Goal: Information Seeking & Learning: Check status

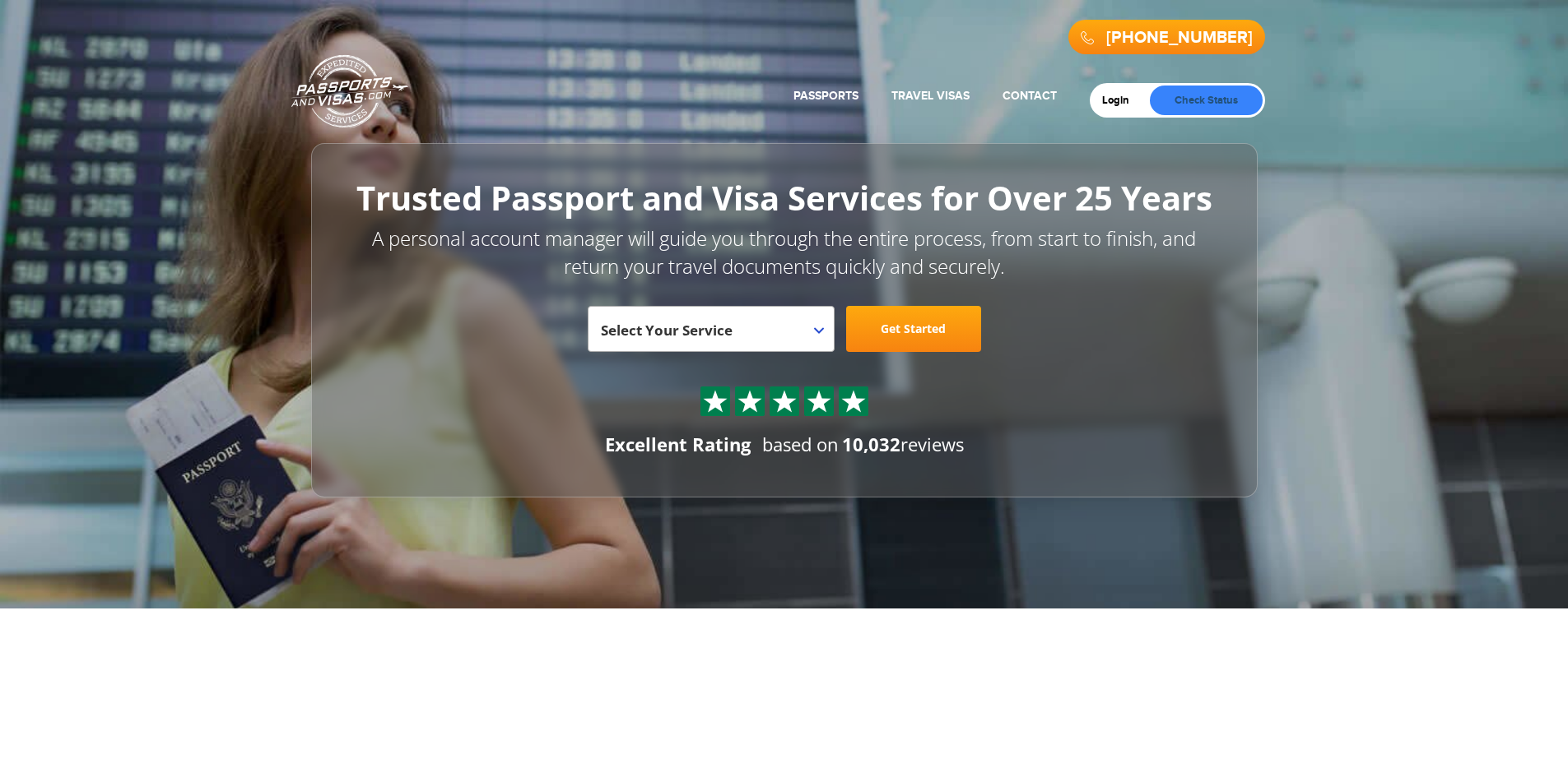
click at [1226, 90] on link "Check Status" at bounding box center [1206, 100] width 113 height 30
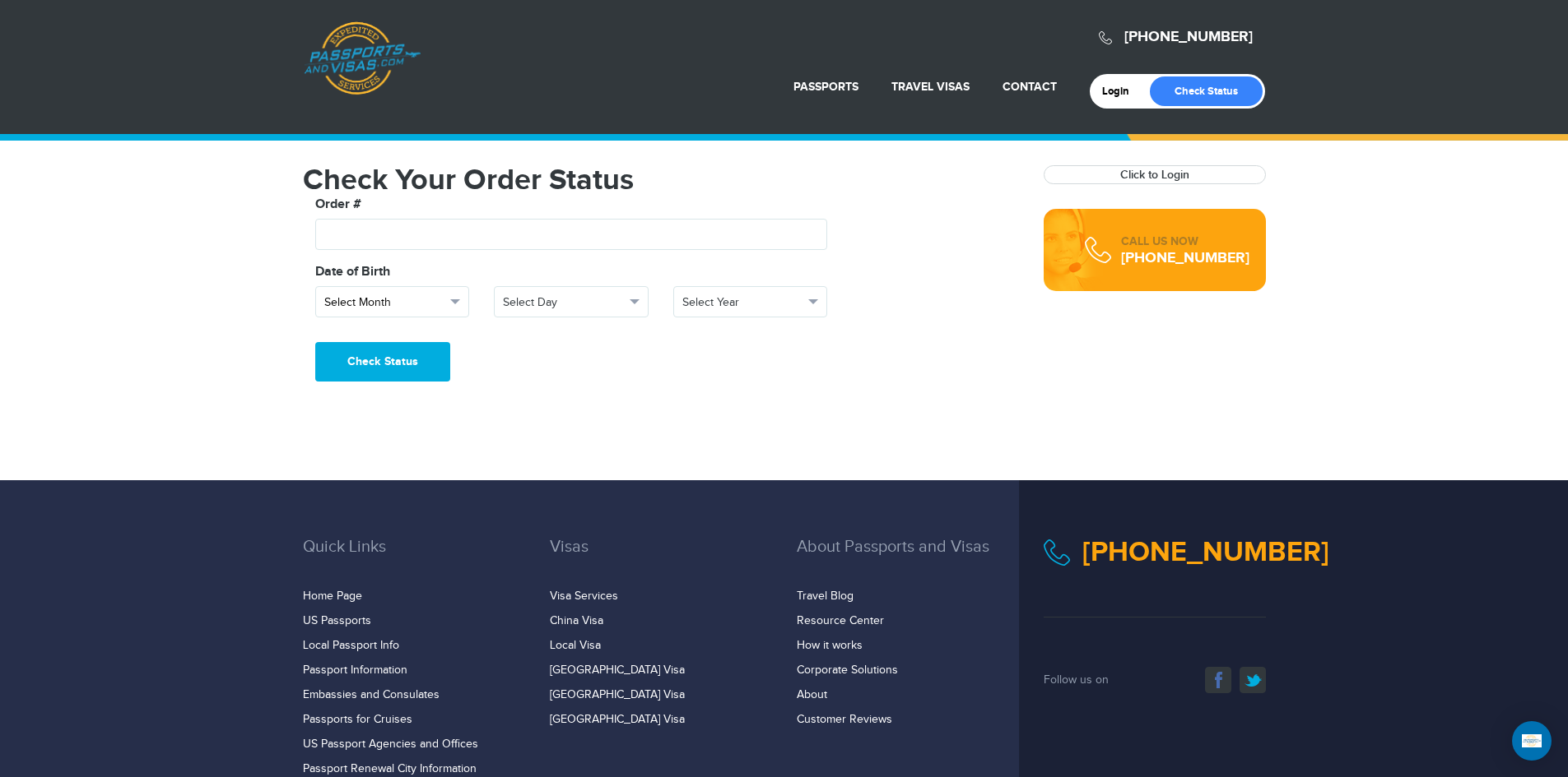
click at [414, 305] on span "Select Month" at bounding box center [385, 303] width 122 height 17
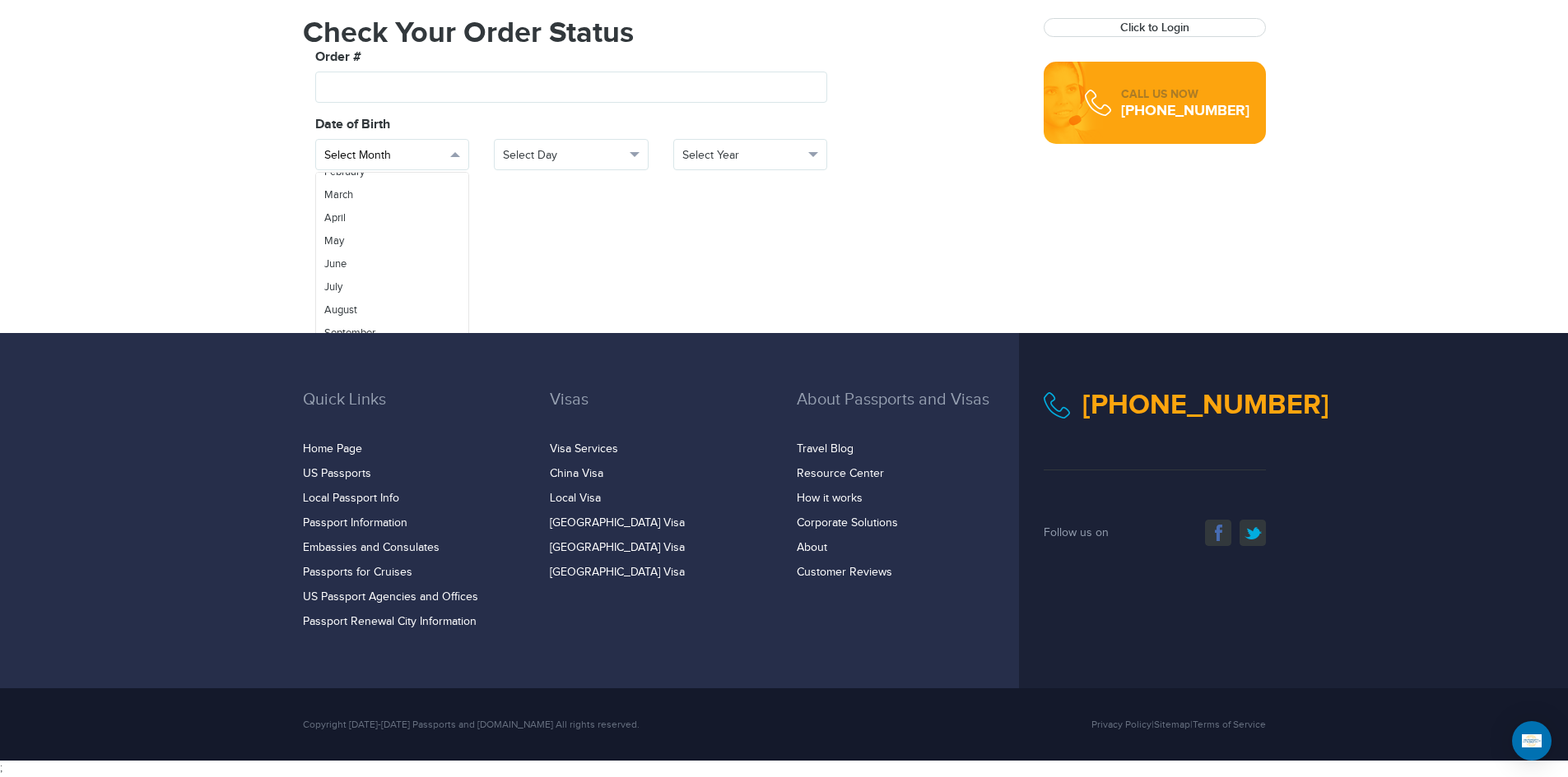
scroll to position [81, 0]
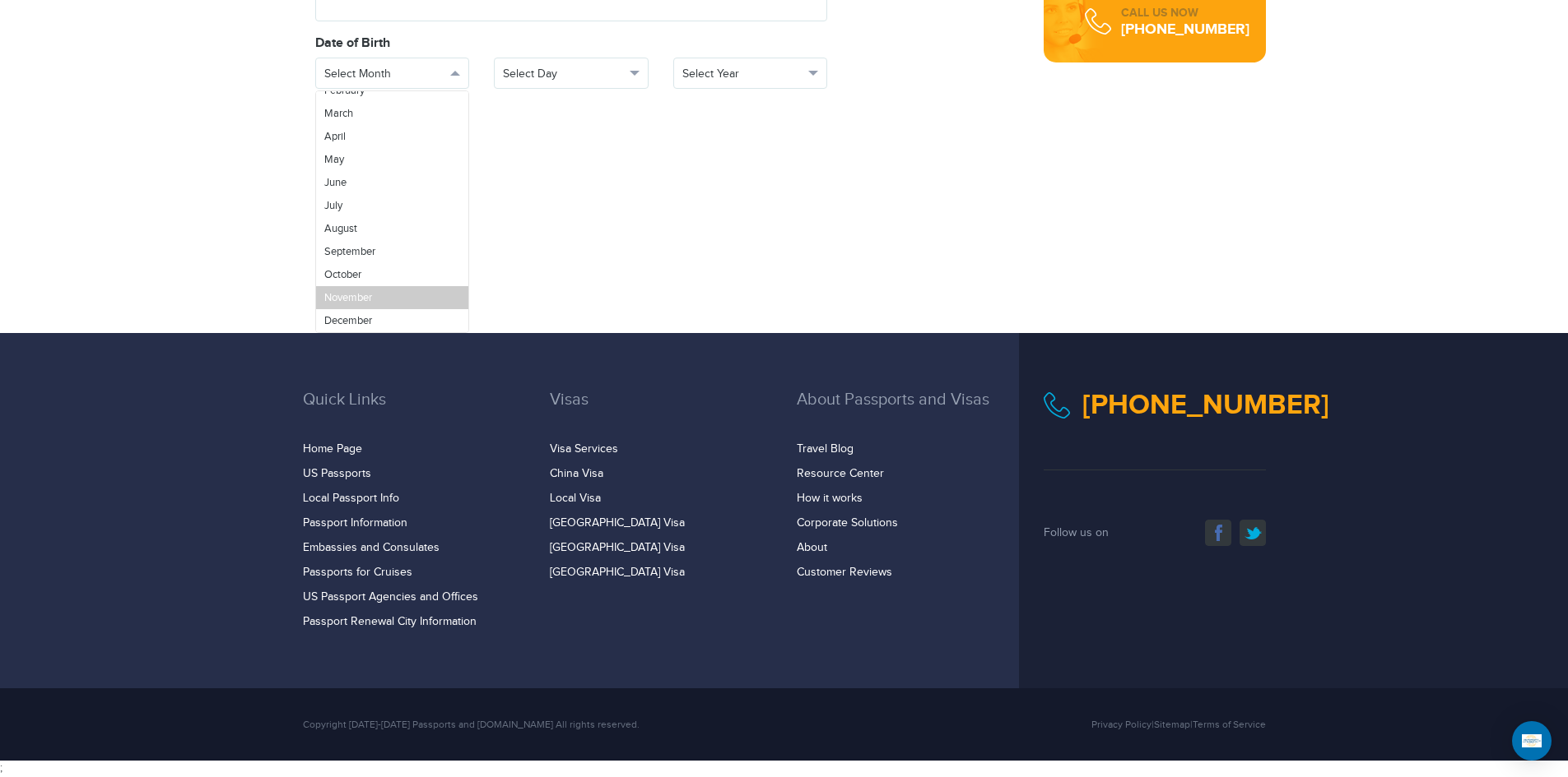
click at [365, 294] on span "November" at bounding box center [348, 297] width 48 height 13
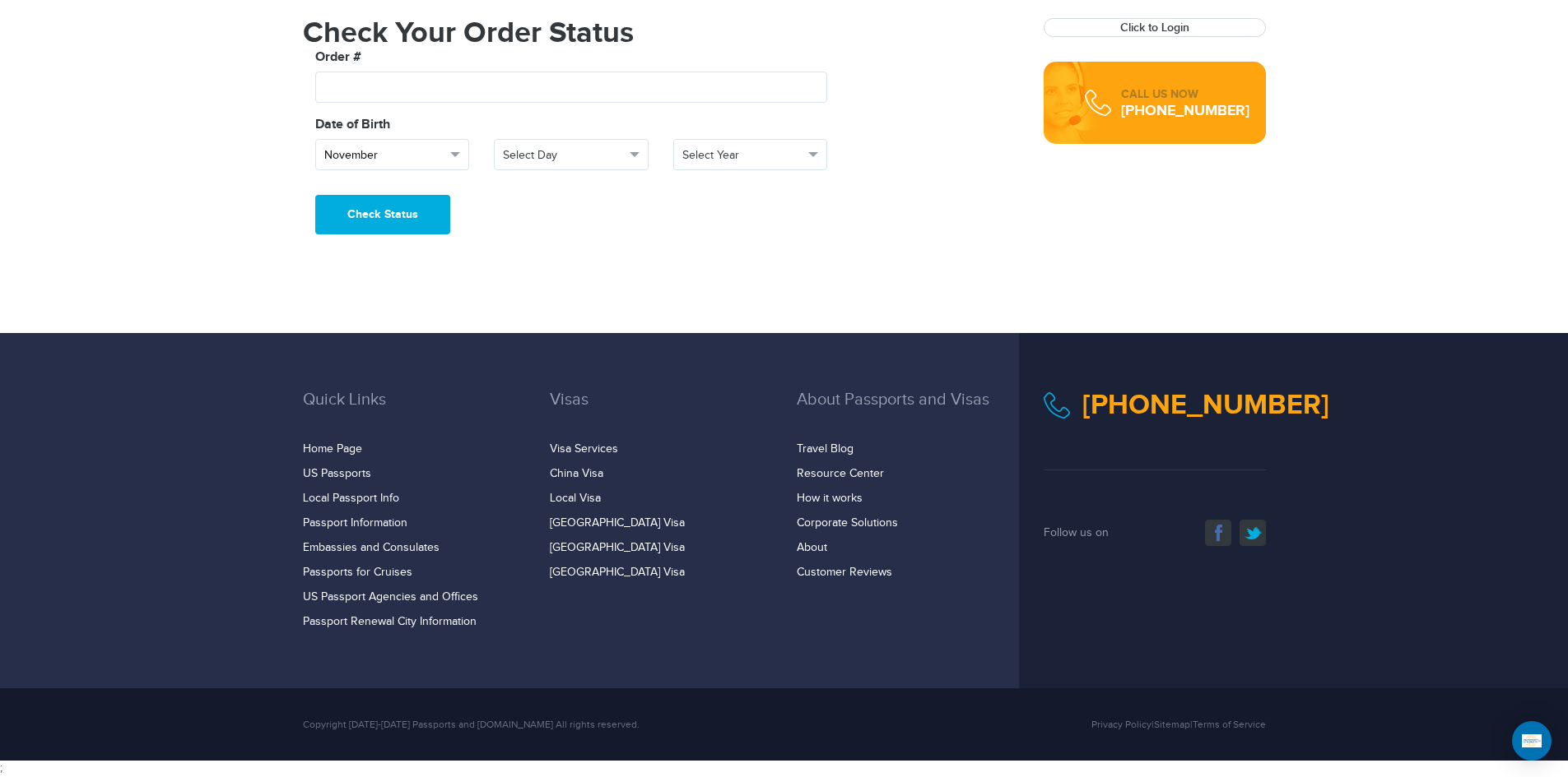
scroll to position [0, 0]
click at [530, 157] on span "Select Day" at bounding box center [563, 155] width 122 height 17
click at [531, 254] on link "21" at bounding box center [572, 254] width 153 height 23
click at [711, 155] on span "Select Year" at bounding box center [743, 155] width 122 height 17
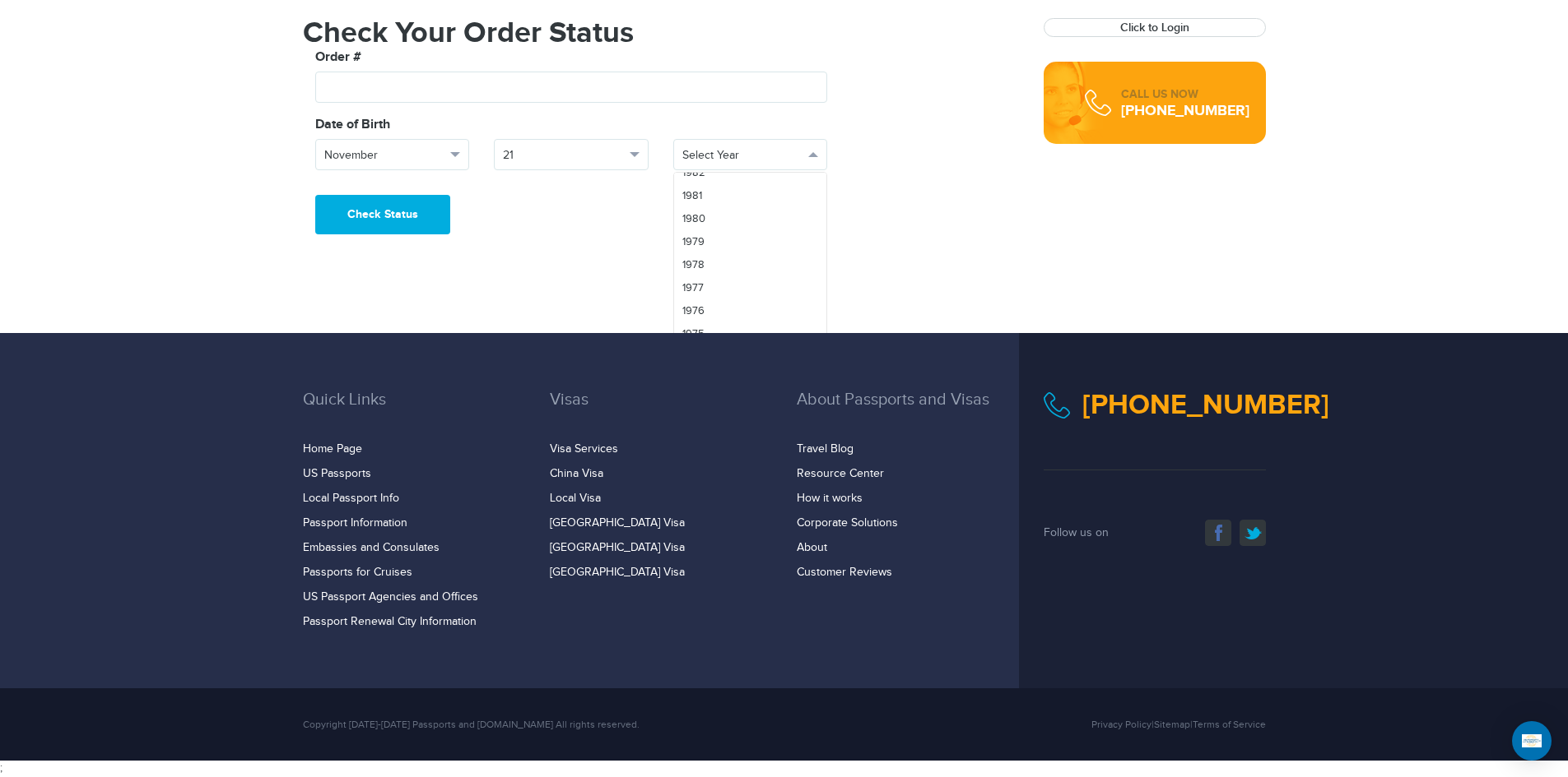
scroll to position [1070, 0]
click at [708, 302] on link "1974" at bounding box center [750, 312] width 153 height 23
click at [380, 225] on button "Check Status" at bounding box center [383, 214] width 135 height 39
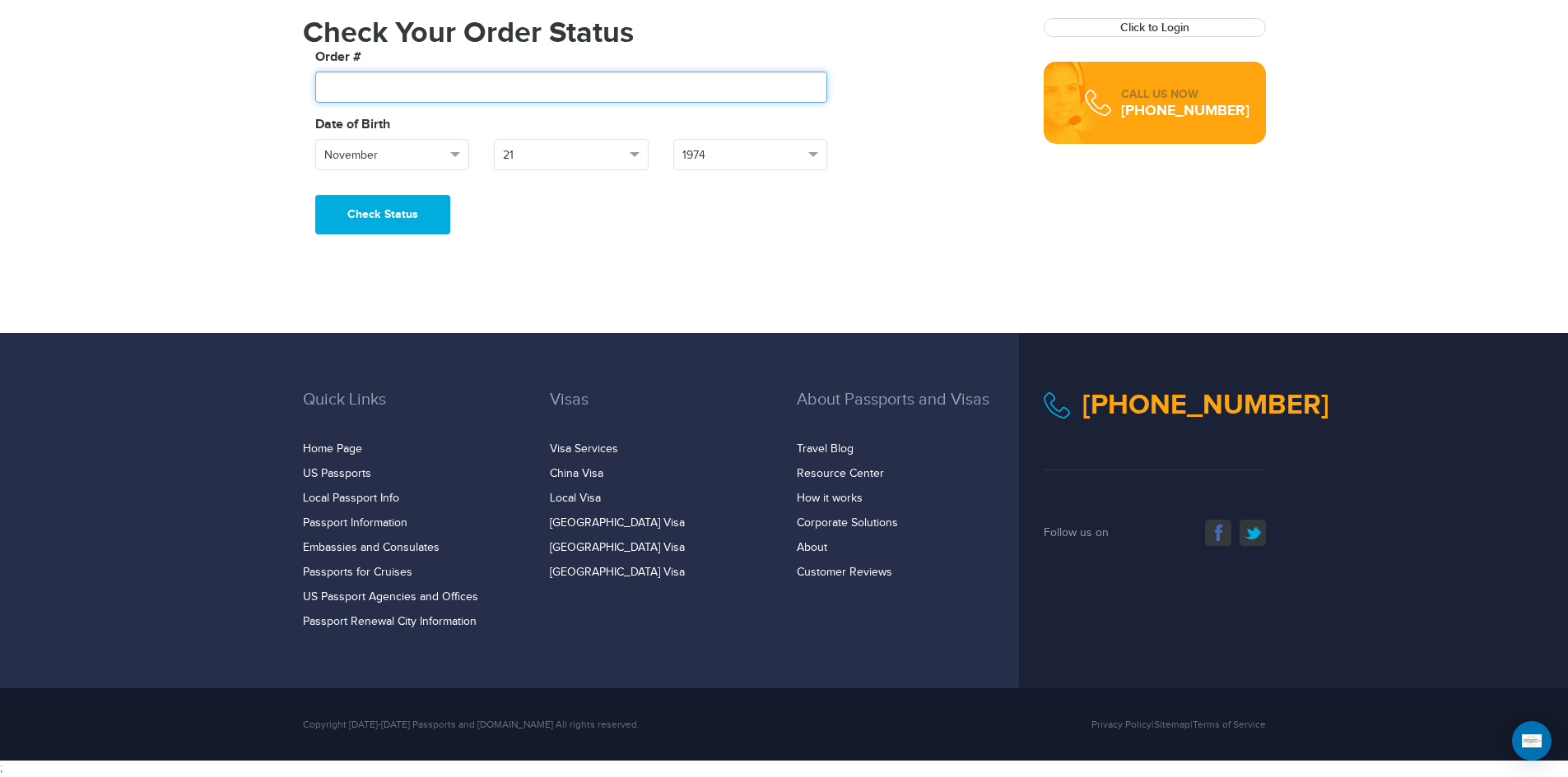
paste input "*******"
type input "*******"
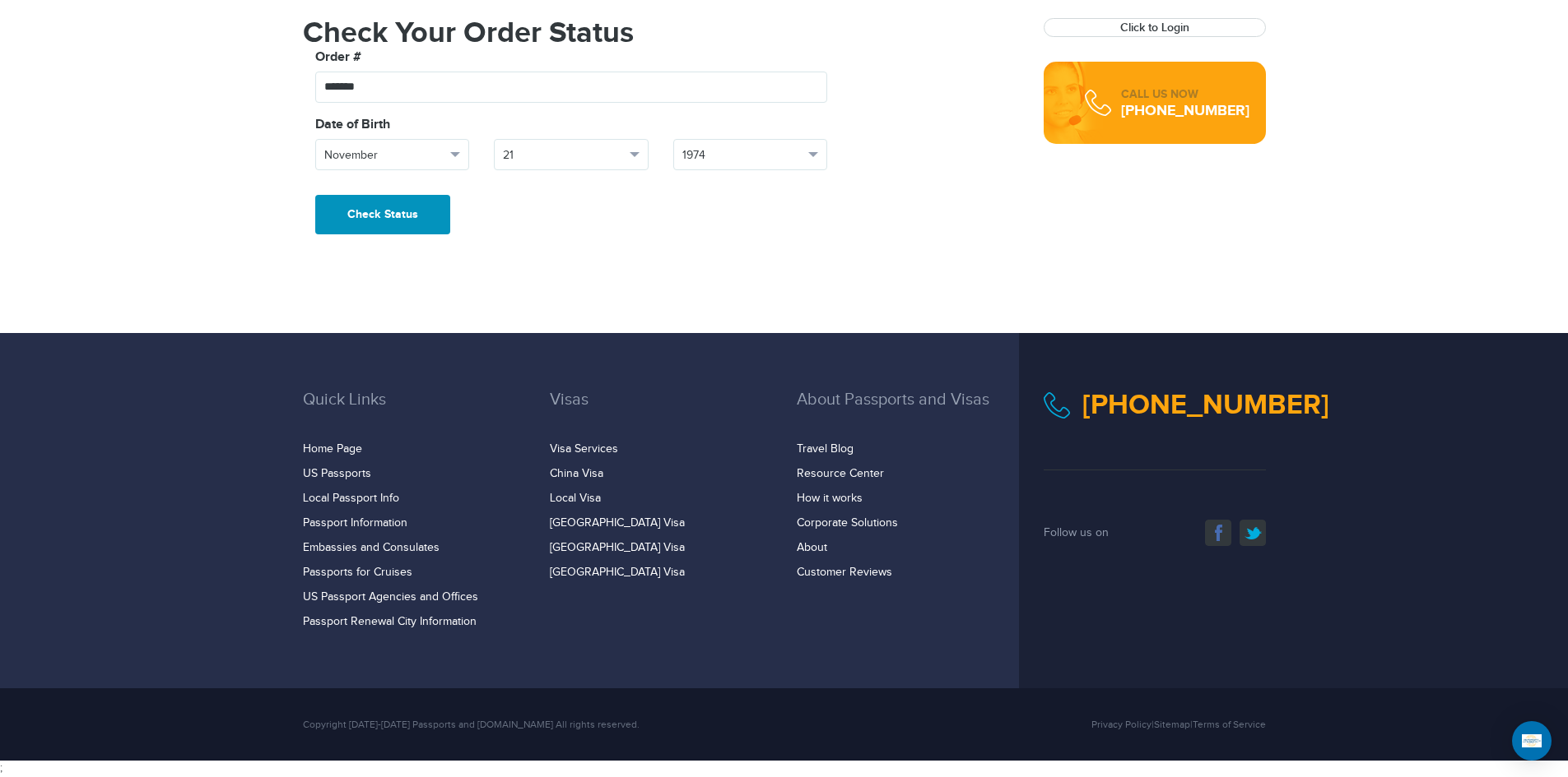
click at [383, 215] on button "Check Status" at bounding box center [383, 214] width 135 height 39
